Goal: Task Accomplishment & Management: Manage account settings

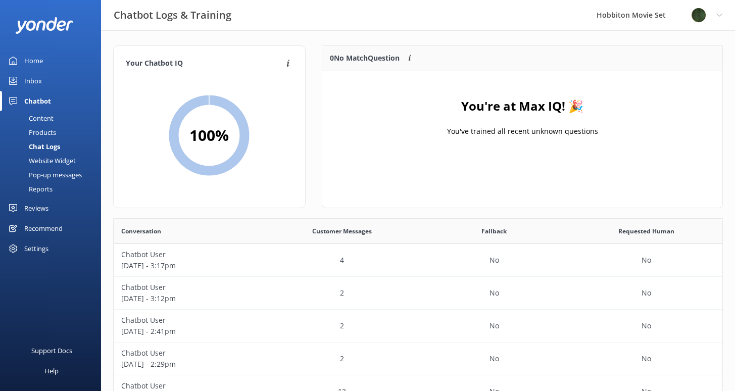
scroll to position [347, 601]
click at [54, 149] on div "Chat Logs" at bounding box center [33, 146] width 54 height 14
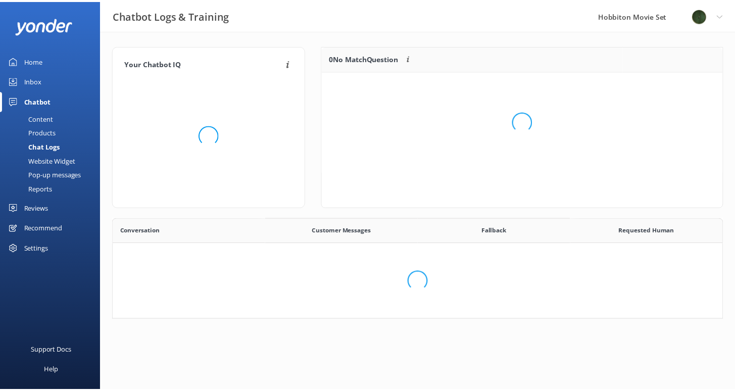
scroll to position [347, 601]
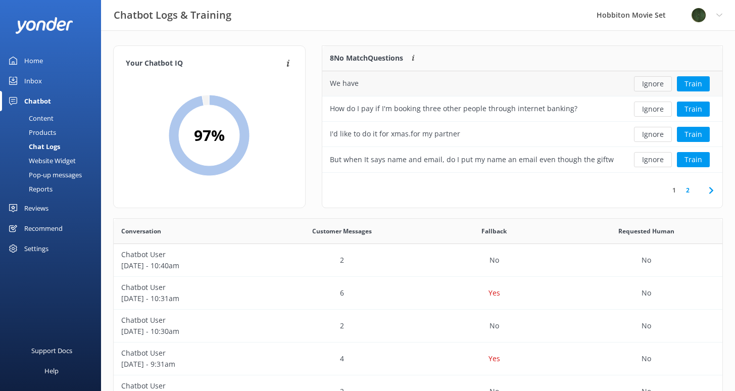
click at [658, 80] on button "Ignore" at bounding box center [653, 83] width 38 height 15
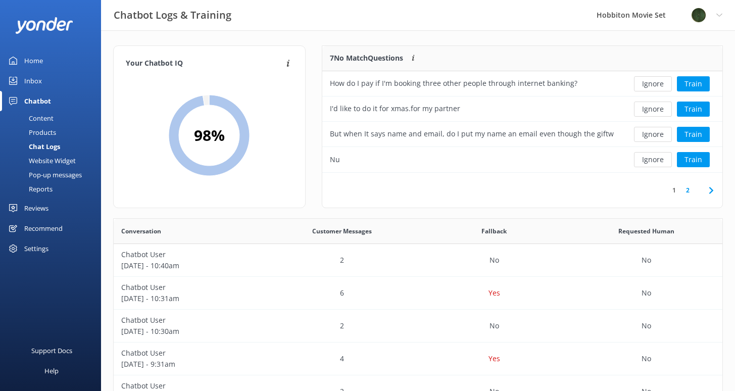
click at [44, 135] on div "Products" at bounding box center [31, 132] width 50 height 14
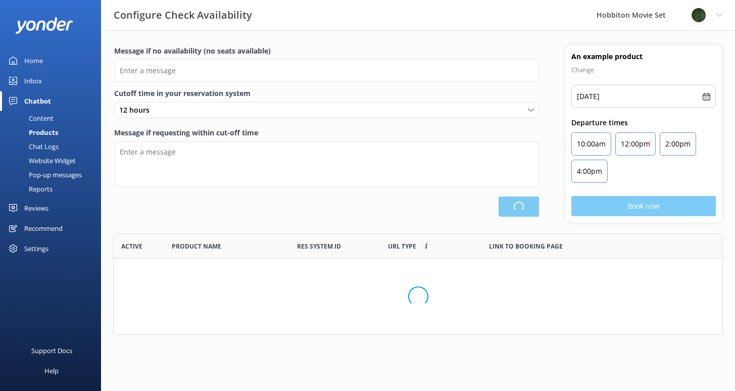
scroll to position [296, 601]
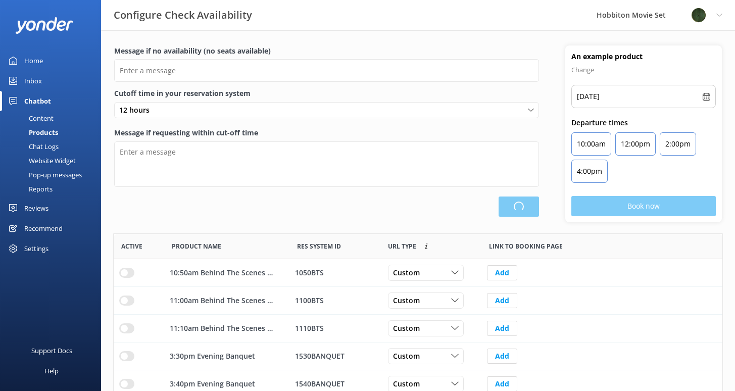
type input "There are no seats available, please check an alternative day"
type textarea "Our online booking system closes {hours} prior to departure. Please contact us …"
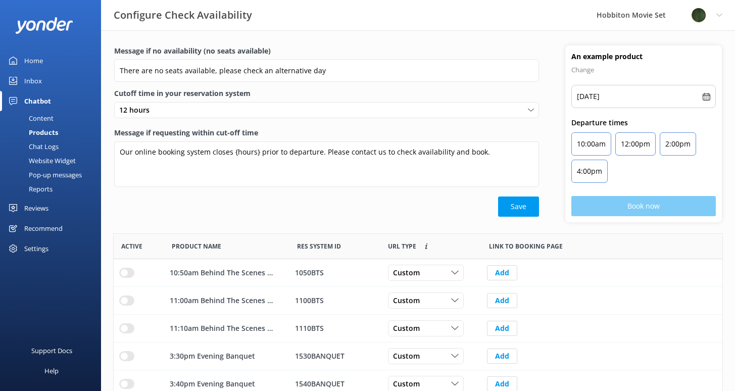
click at [41, 190] on div "Reports" at bounding box center [29, 189] width 46 height 14
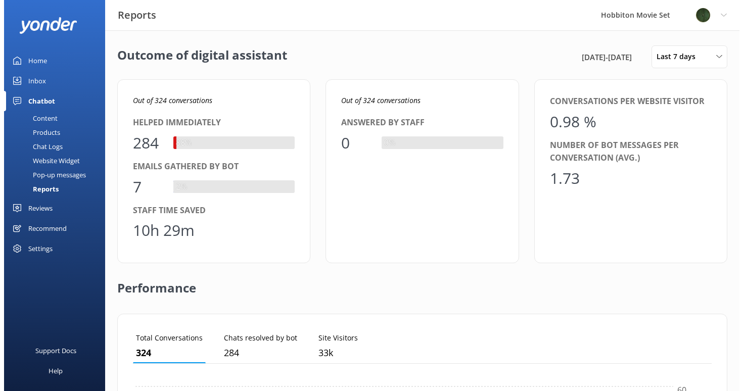
scroll to position [94, 571]
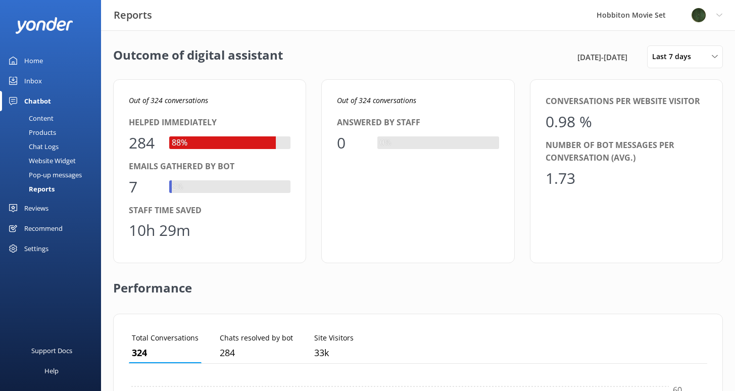
click at [40, 248] on div "Settings" at bounding box center [36, 248] width 24 height 20
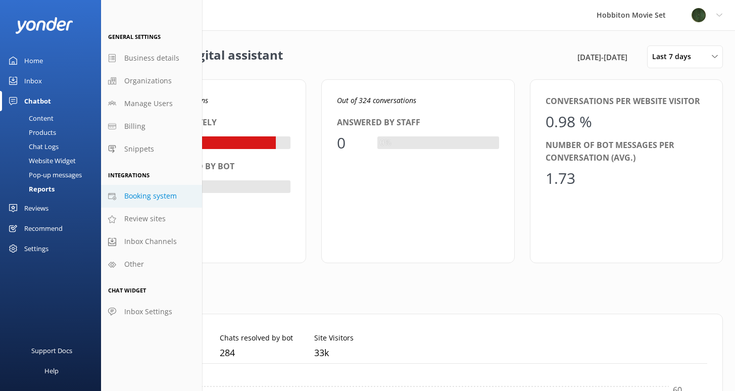
click at [158, 201] on span "Booking system" at bounding box center [150, 195] width 53 height 11
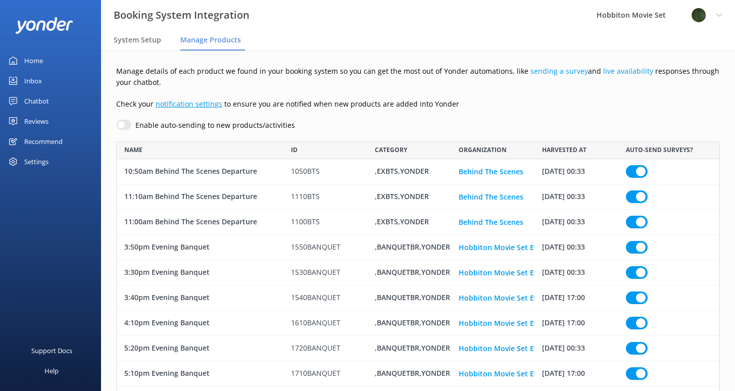
click at [194, 105] on link "notification settings" at bounding box center [189, 104] width 67 height 10
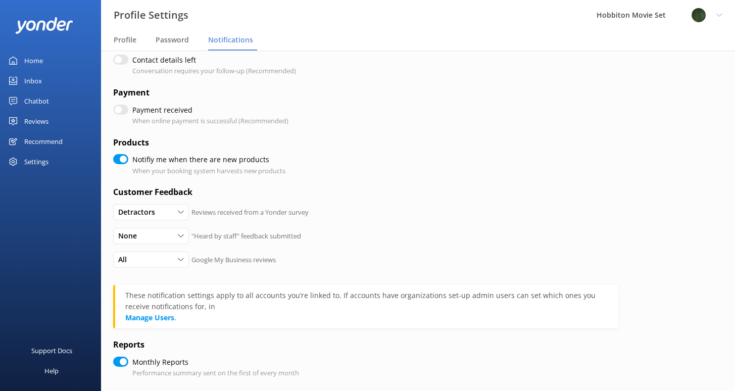
scroll to position [217, 0]
checkbox input "true"
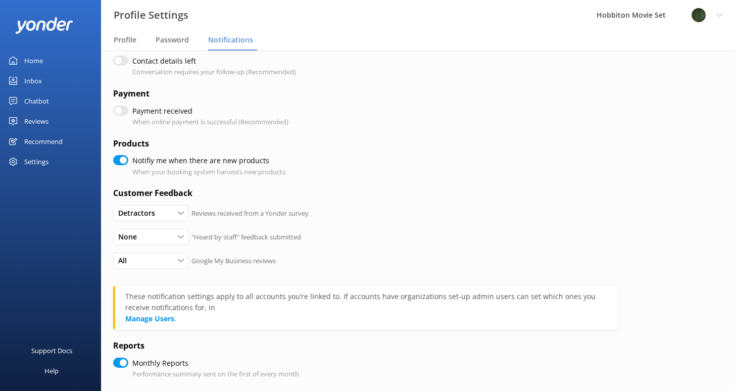
click at [715, 18] on div "Profile Settings Logout" at bounding box center [706, 15] width 57 height 30
click at [496, 139] on h4 "Products" at bounding box center [365, 143] width 505 height 13
click at [40, 117] on div "Reviews" at bounding box center [36, 121] width 24 height 20
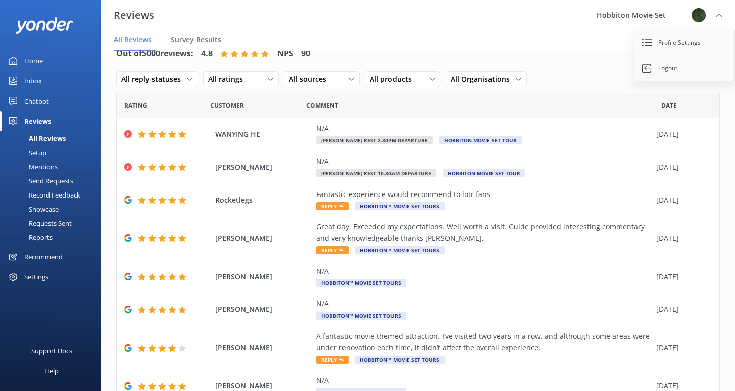
click at [47, 196] on div "Record Feedback" at bounding box center [43, 195] width 74 height 14
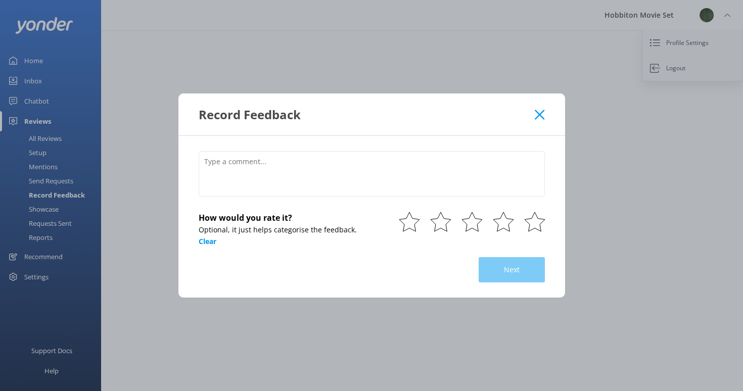
click at [533, 112] on div "Record Feedback" at bounding box center [367, 114] width 336 height 17
click at [542, 116] on icon at bounding box center [539, 115] width 10 height 10
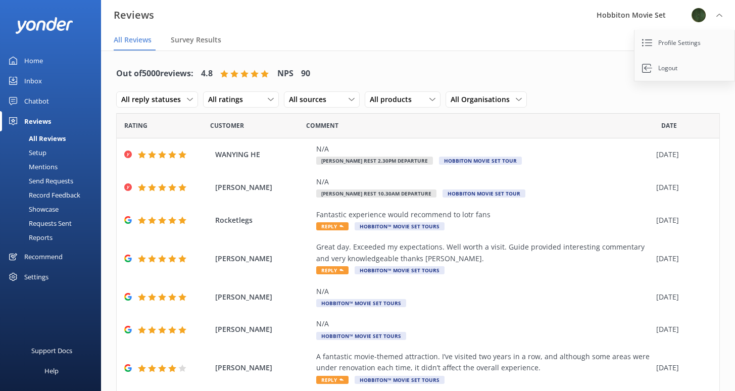
click at [42, 170] on div "Mentions" at bounding box center [32, 167] width 52 height 14
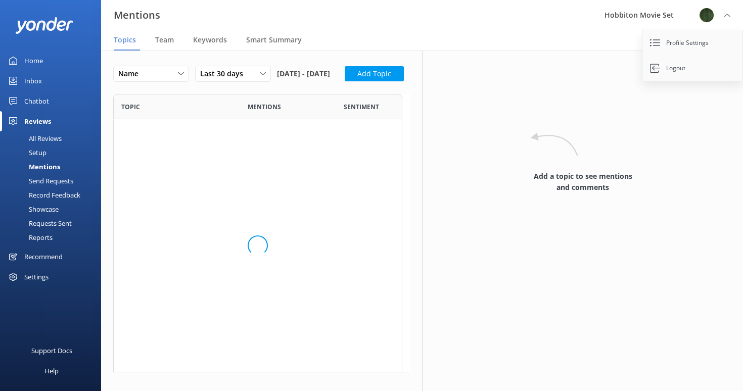
scroll to position [422, 281]
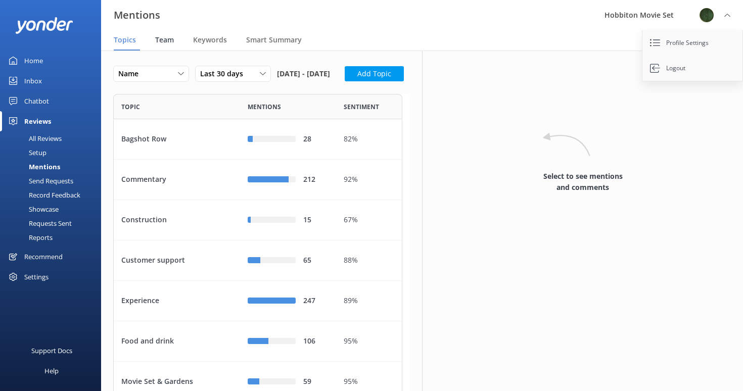
click at [171, 36] on span "Team" at bounding box center [164, 40] width 19 height 10
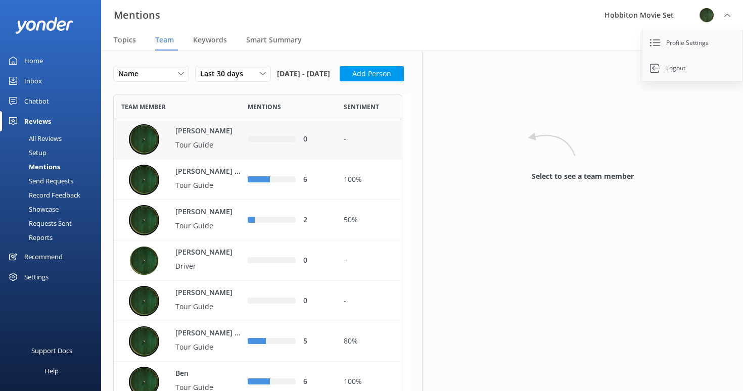
click at [209, 137] on p "[PERSON_NAME]" at bounding box center [208, 131] width 66 height 11
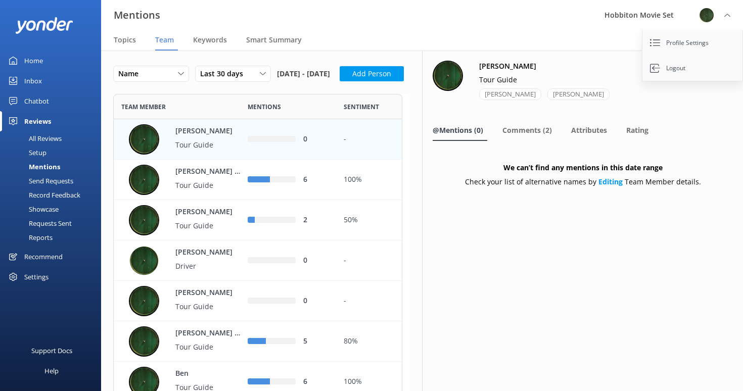
click at [732, 13] on div "Profile Settings Logout" at bounding box center [714, 15] width 57 height 30
click at [194, 191] on p "Tour Guide" at bounding box center [208, 185] width 66 height 11
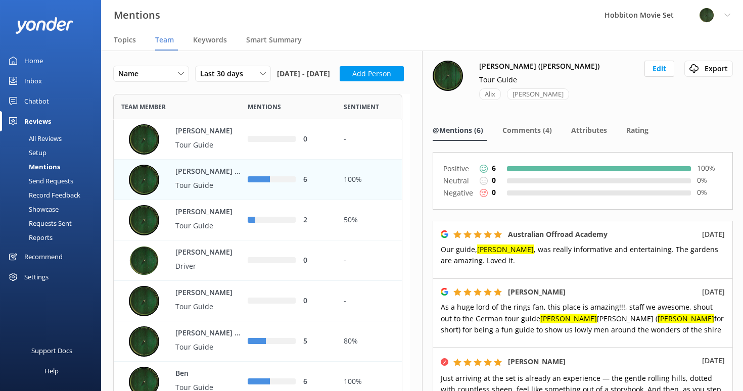
click at [40, 98] on div "Chatbot" at bounding box center [36, 101] width 25 height 20
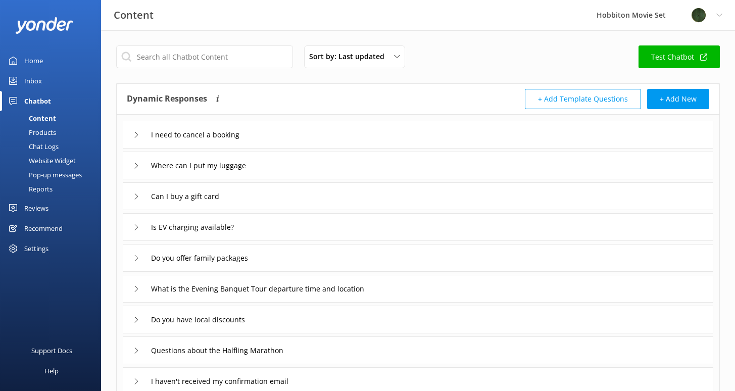
click at [48, 149] on div "Chat Logs" at bounding box center [32, 146] width 53 height 14
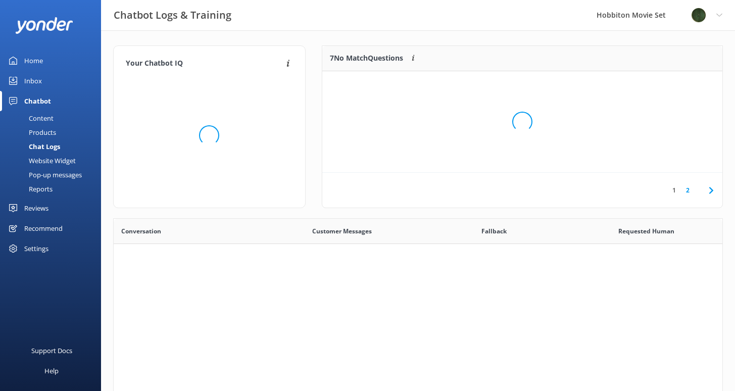
scroll to position [347, 601]
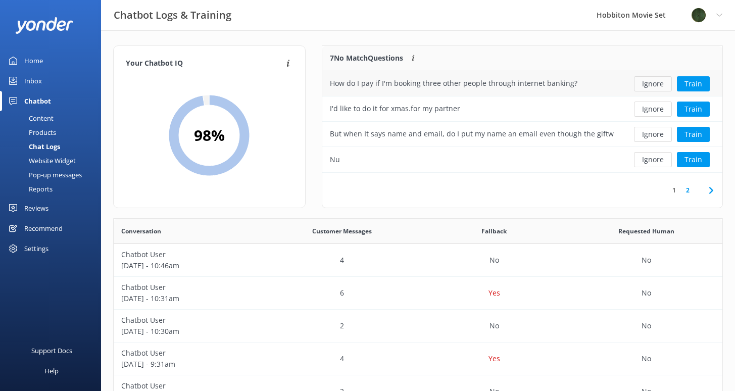
click at [652, 84] on button "Ignore" at bounding box center [653, 83] width 38 height 15
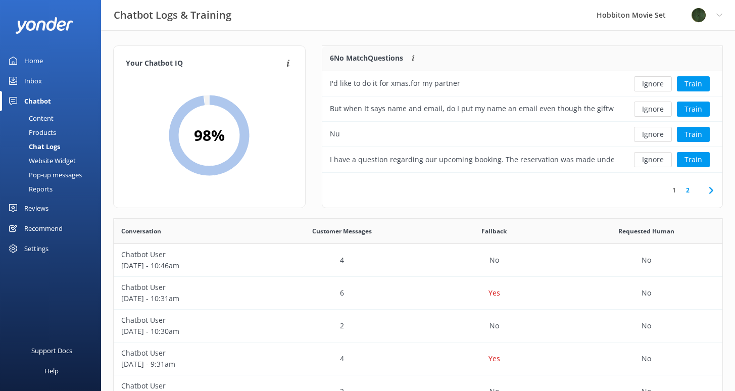
click at [652, 84] on button "Ignore" at bounding box center [653, 83] width 38 height 15
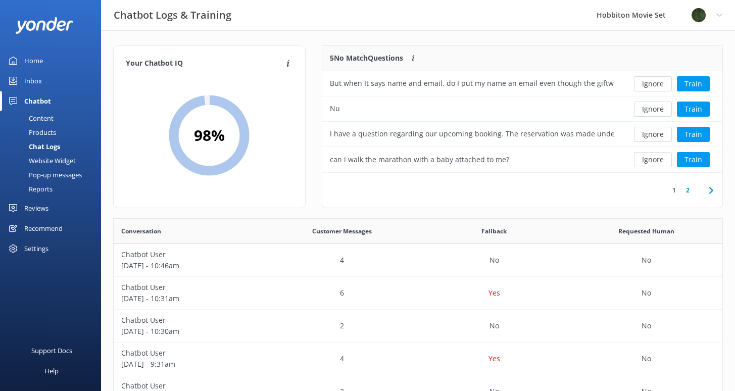
click at [652, 84] on button "Ignore" at bounding box center [653, 83] width 38 height 15
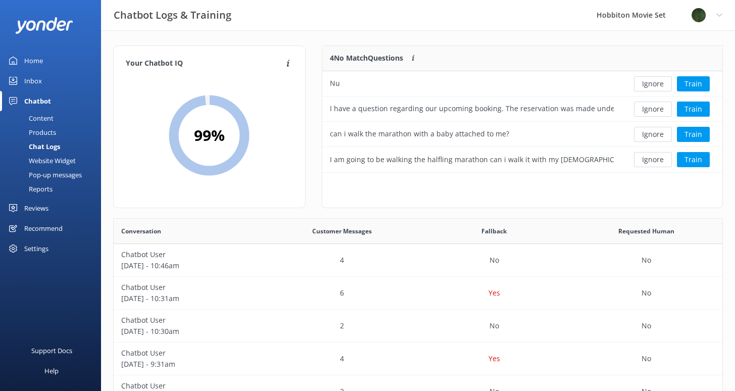
click at [652, 84] on button "Ignore" at bounding box center [653, 83] width 38 height 15
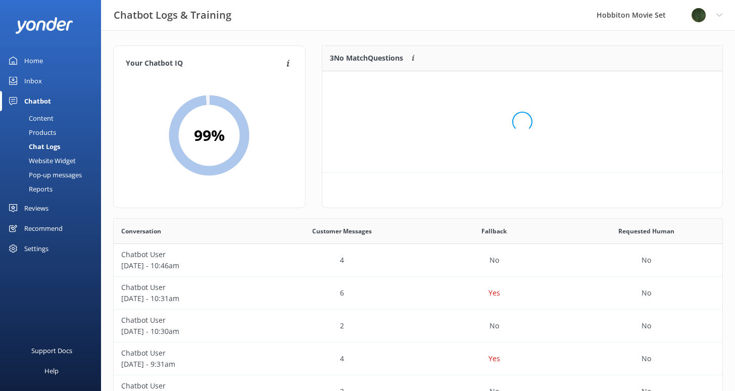
scroll to position [94, 393]
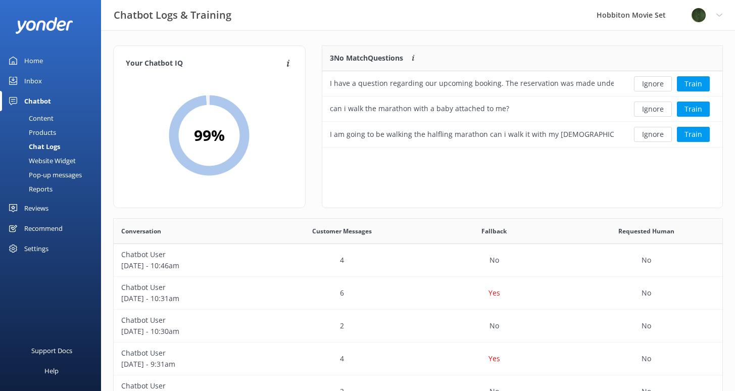
click at [652, 84] on button "Ignore" at bounding box center [653, 83] width 38 height 15
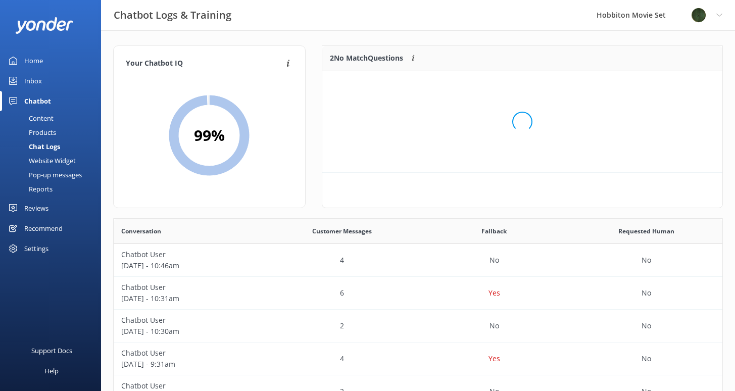
scroll to position [69, 393]
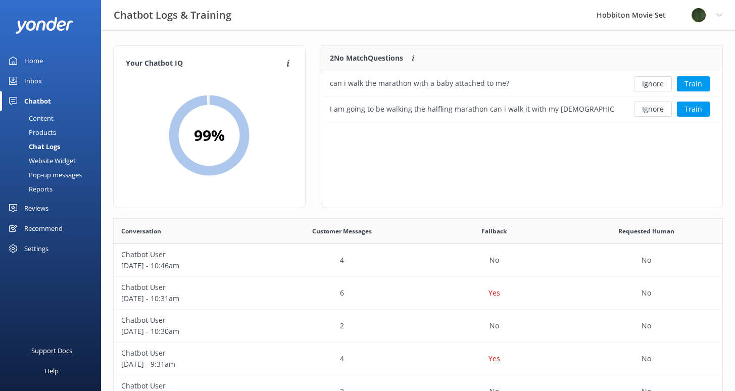
click at [652, 84] on button "Ignore" at bounding box center [653, 83] width 38 height 15
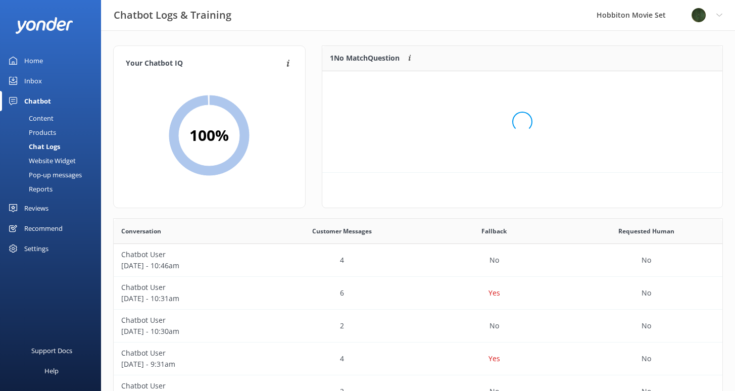
scroll to position [43, 393]
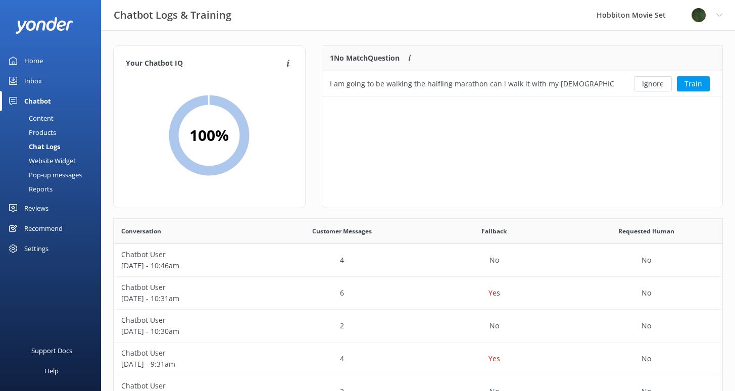
click at [652, 84] on button "Ignore" at bounding box center [653, 83] width 38 height 15
